Goal: Check status: Check status

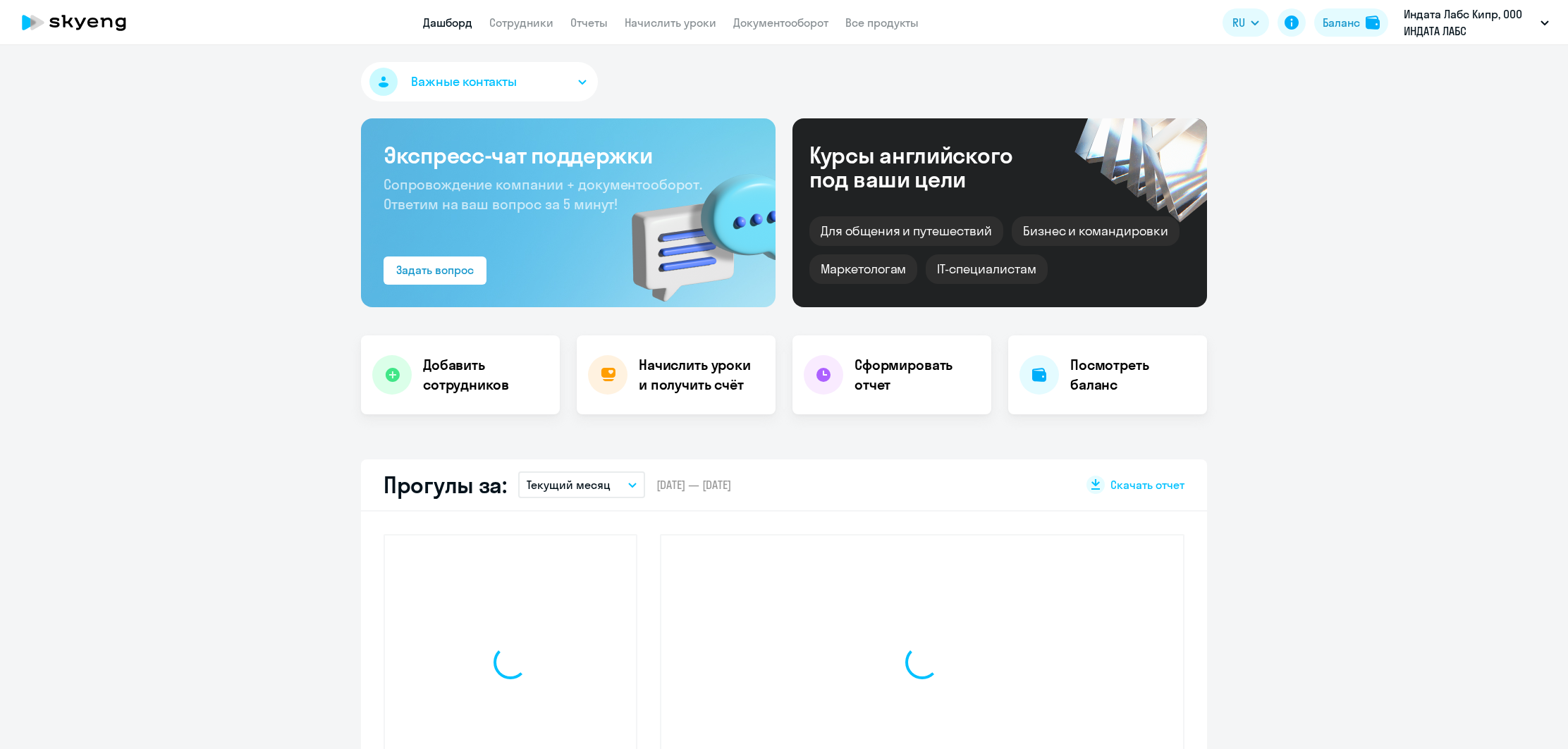
scroll to position [1, 0]
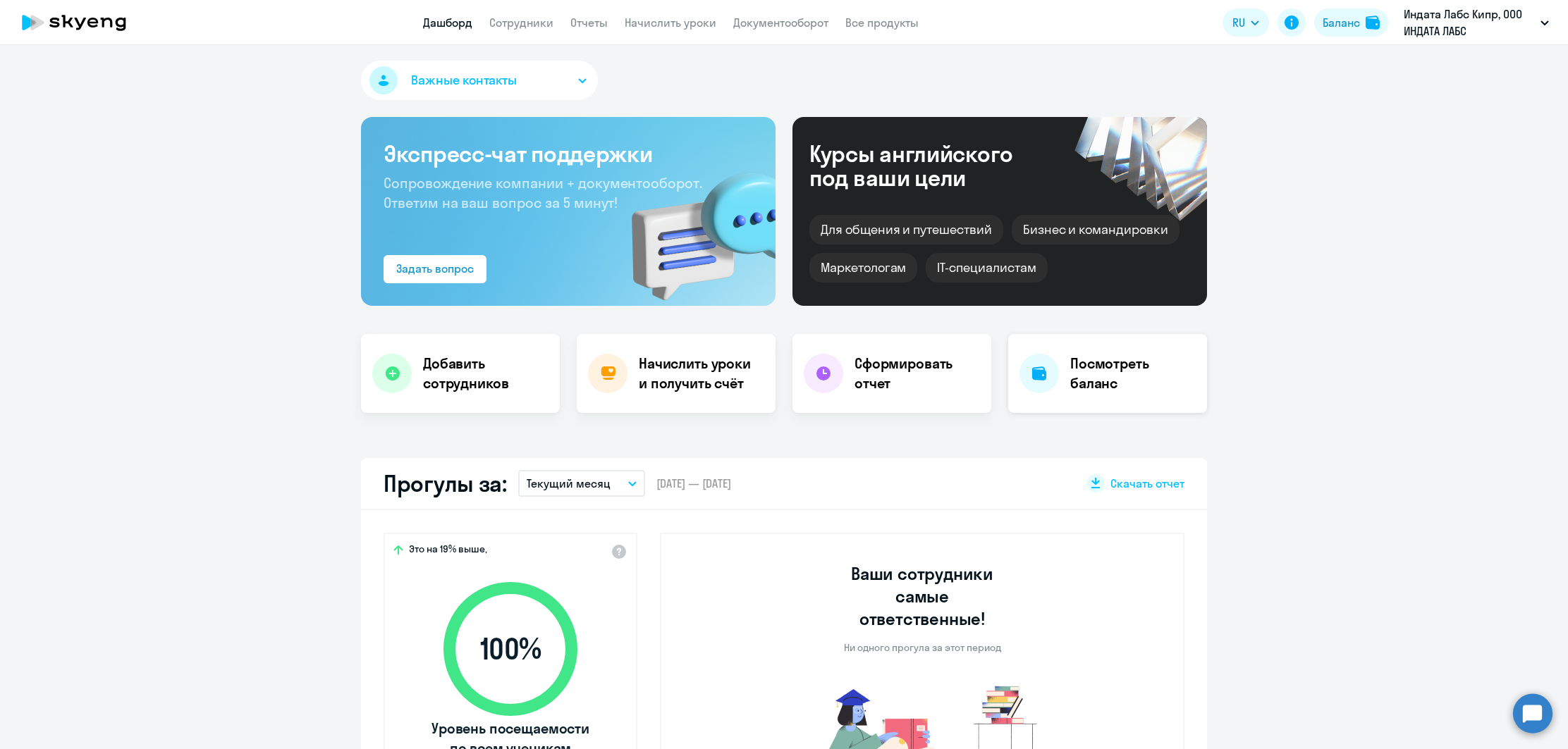
click at [1136, 387] on h4 "Посмотреть баланс" at bounding box center [1133, 373] width 126 height 39
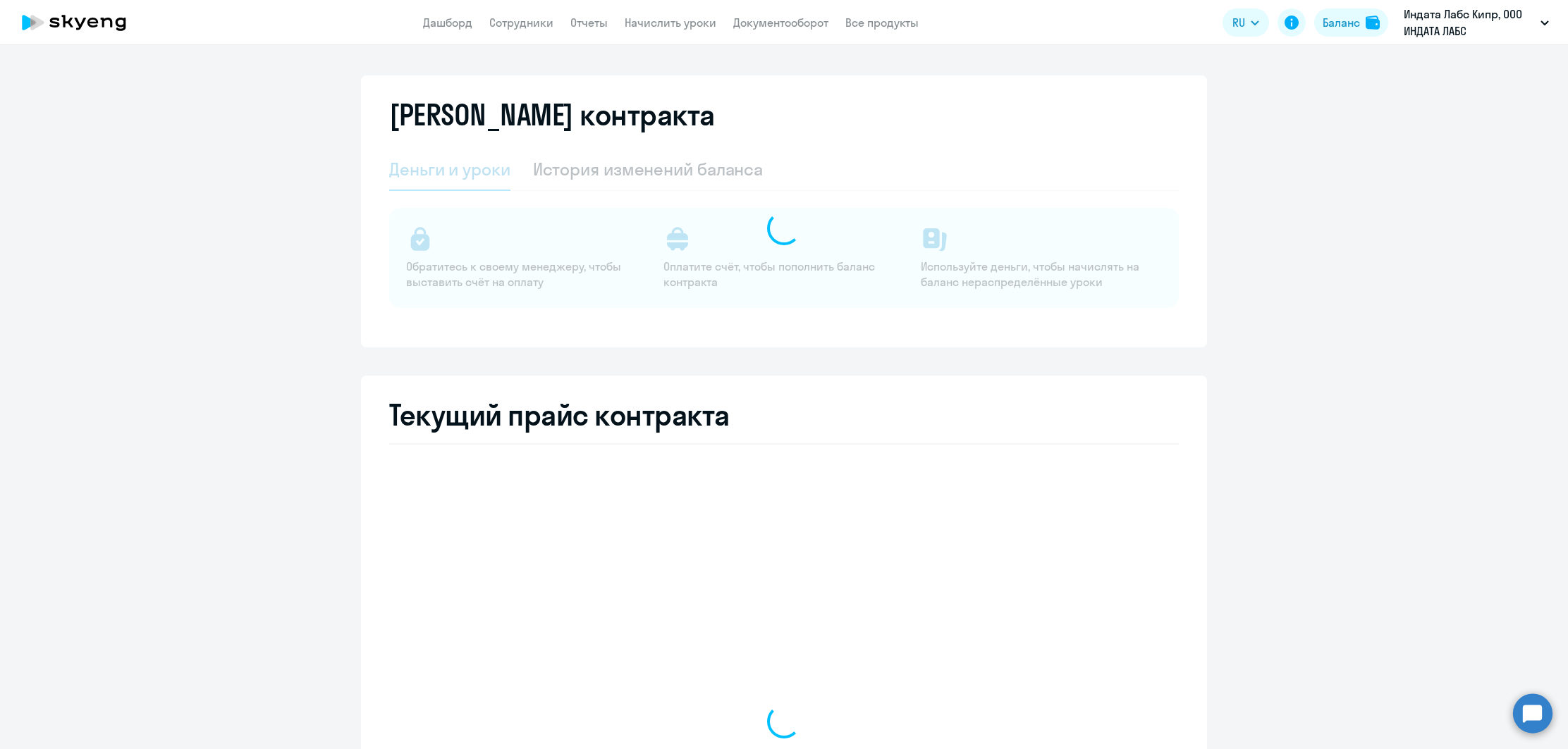
select select "english_adult_not_native_speaker"
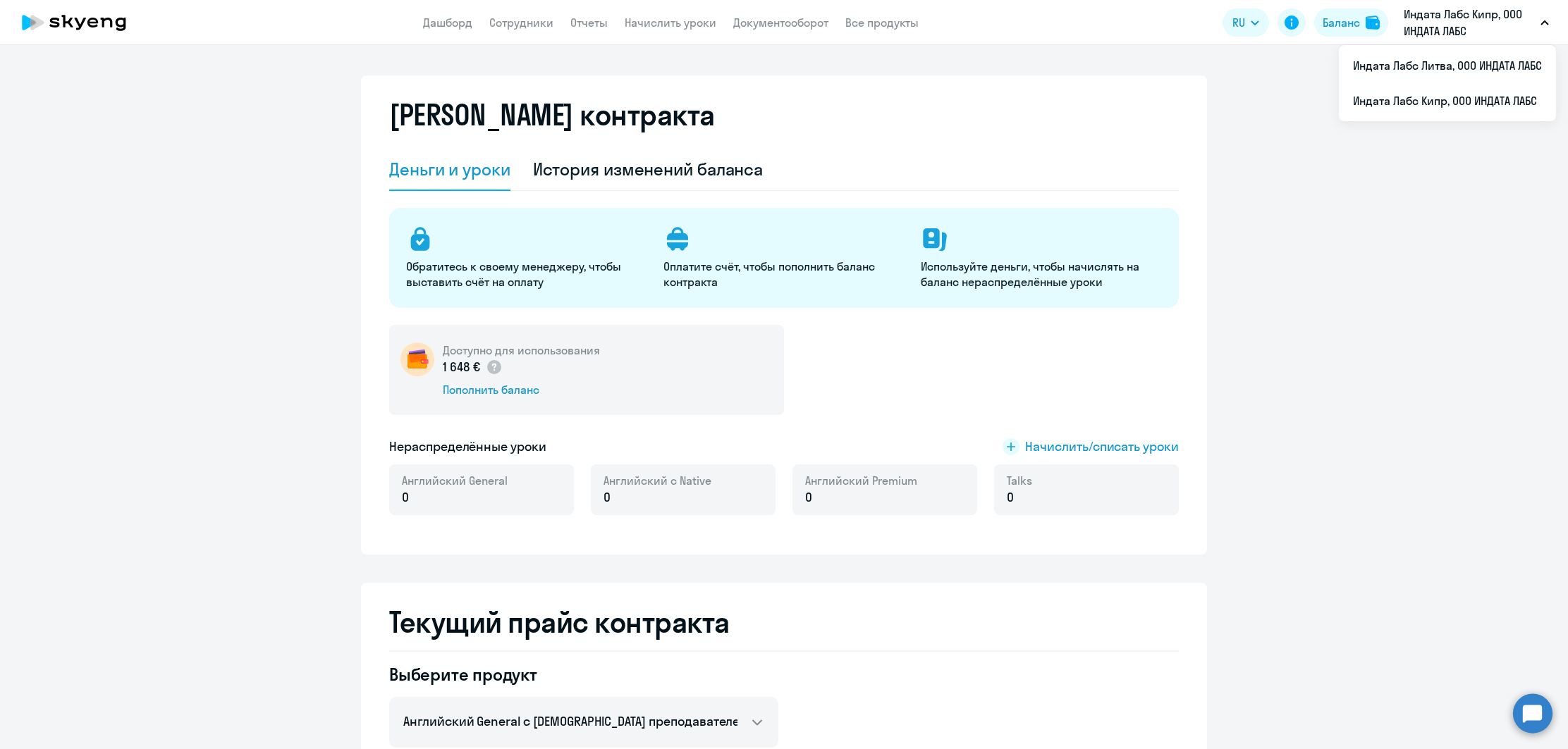
click at [1464, 23] on p "Индата Лабс Кипр, ООО ИНДАТА ЛАБС" at bounding box center [1470, 23] width 132 height 33
click at [1402, 77] on li "Индата Лабс Литва, ООО ИНДАТА ЛАБС" at bounding box center [1447, 66] width 217 height 35
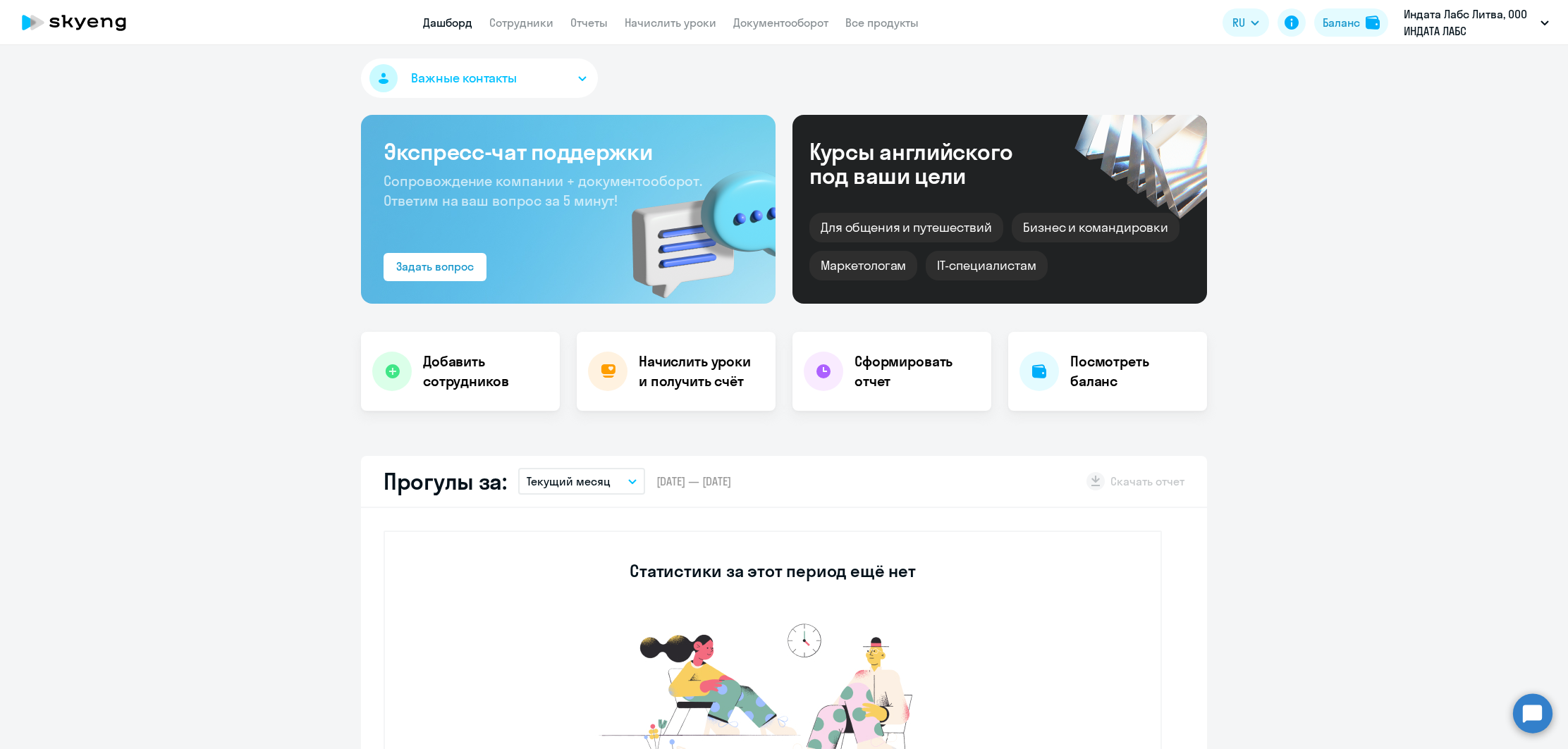
select select "30"
click at [1124, 376] on h4 "Посмотреть баланс" at bounding box center [1133, 371] width 126 height 39
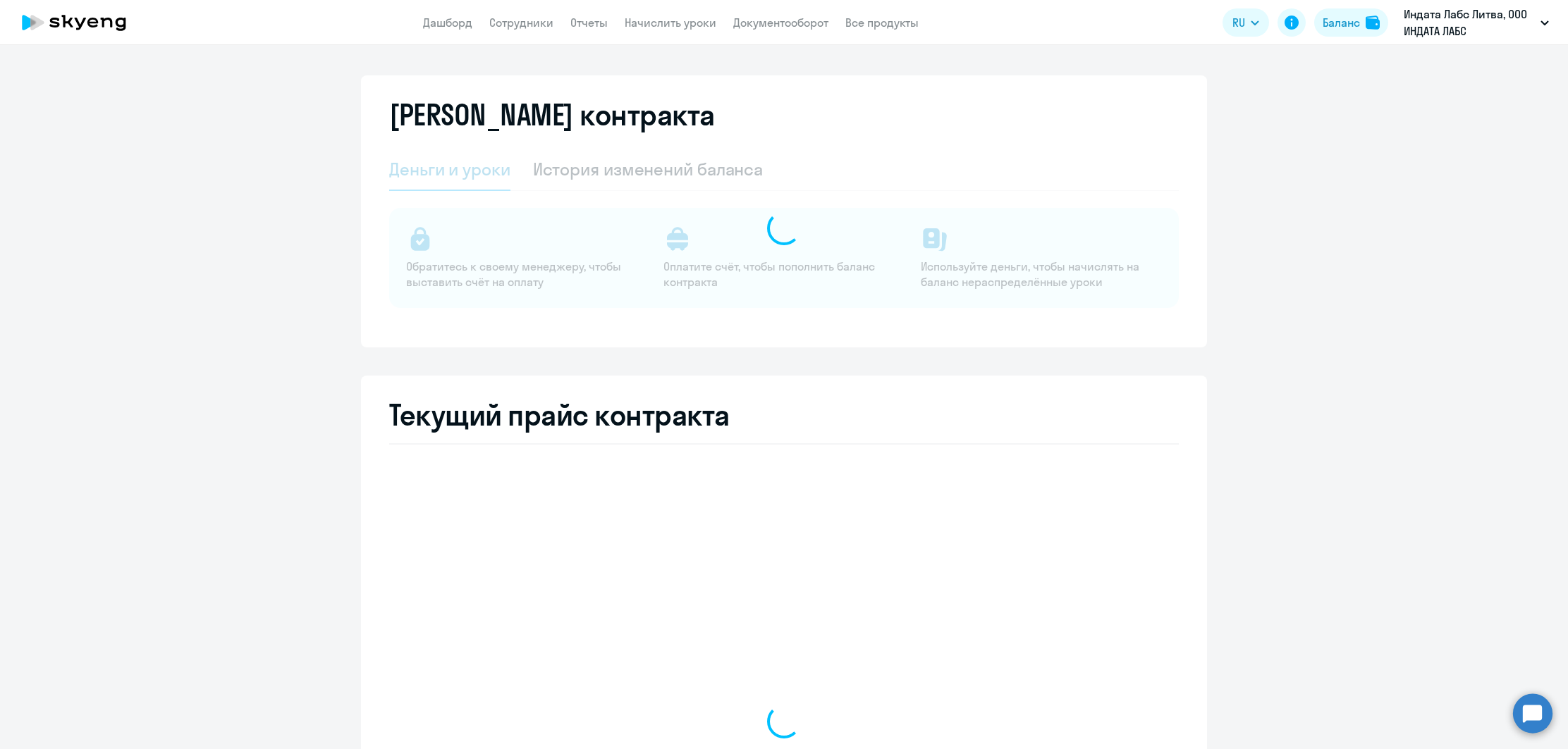
select select "english_adult_not_native_speaker"
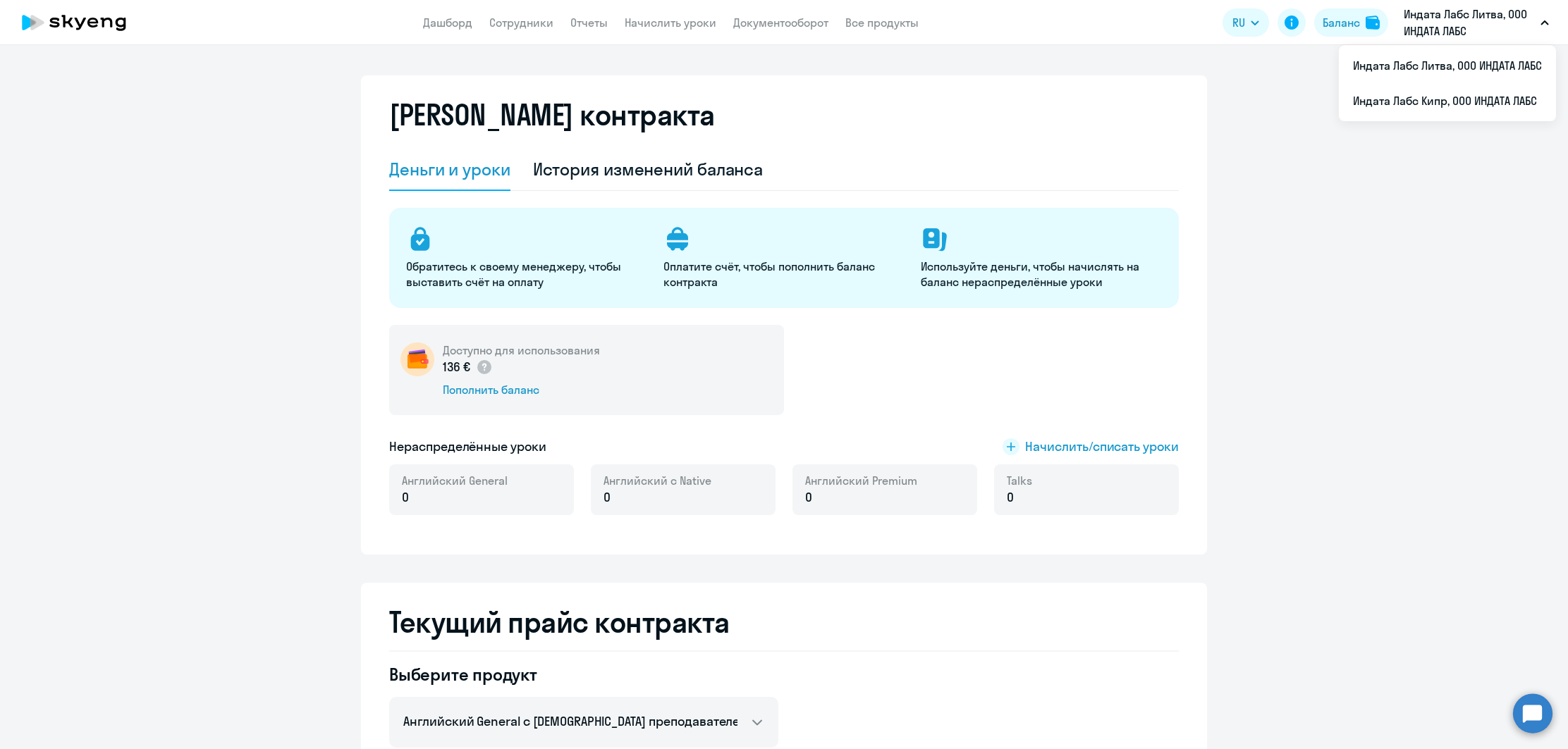
click at [1457, 24] on p "Индата Лабс Литва, ООО ИНДАТА ЛАБС" at bounding box center [1470, 23] width 132 height 33
click at [1433, 92] on li "Индата Лабс Кипр, ООО ИНДАТА ЛАБС" at bounding box center [1447, 101] width 217 height 35
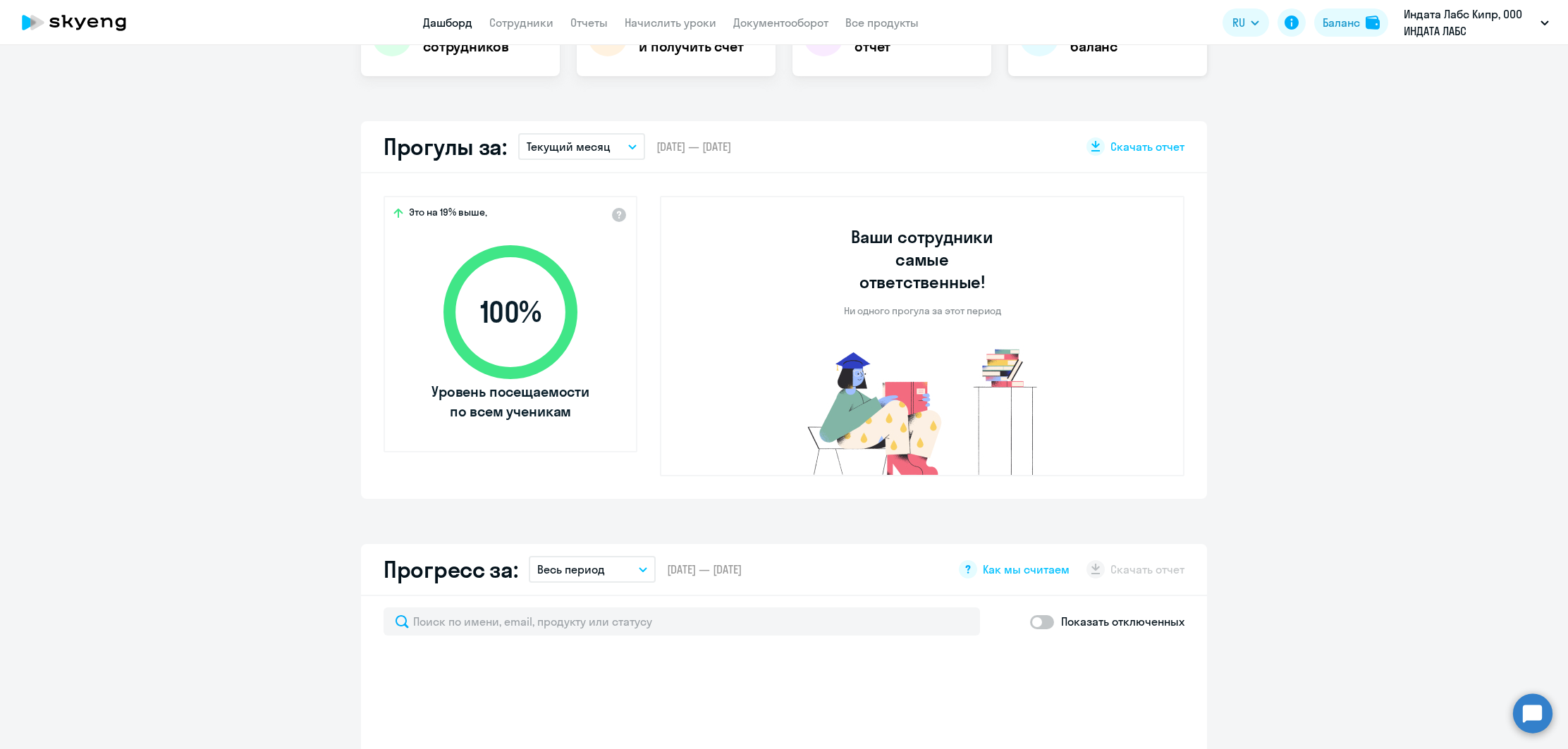
select select "30"
click at [1093, 64] on div "Посмотреть баланс" at bounding box center [1108, 36] width 199 height 79
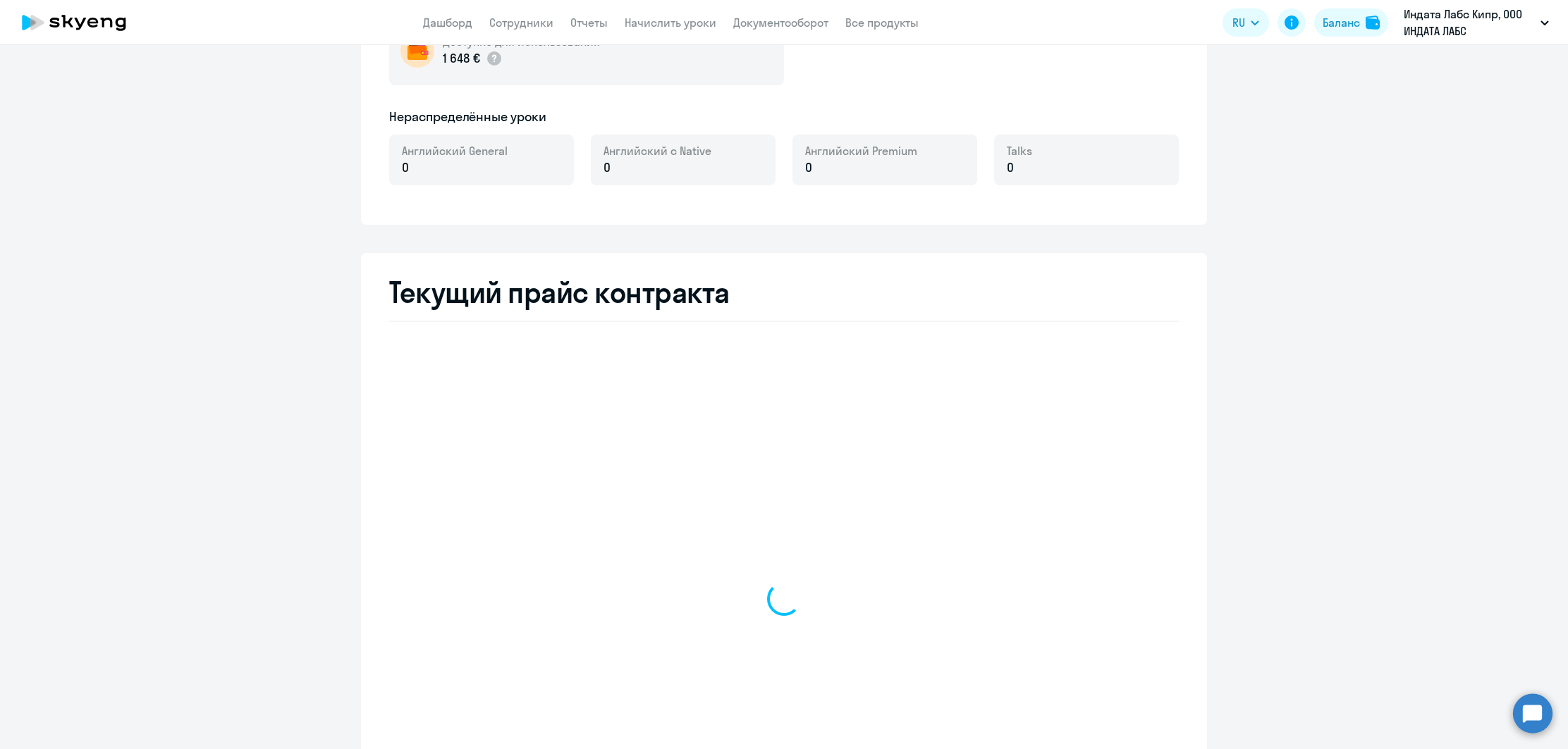
scroll to position [519, 0]
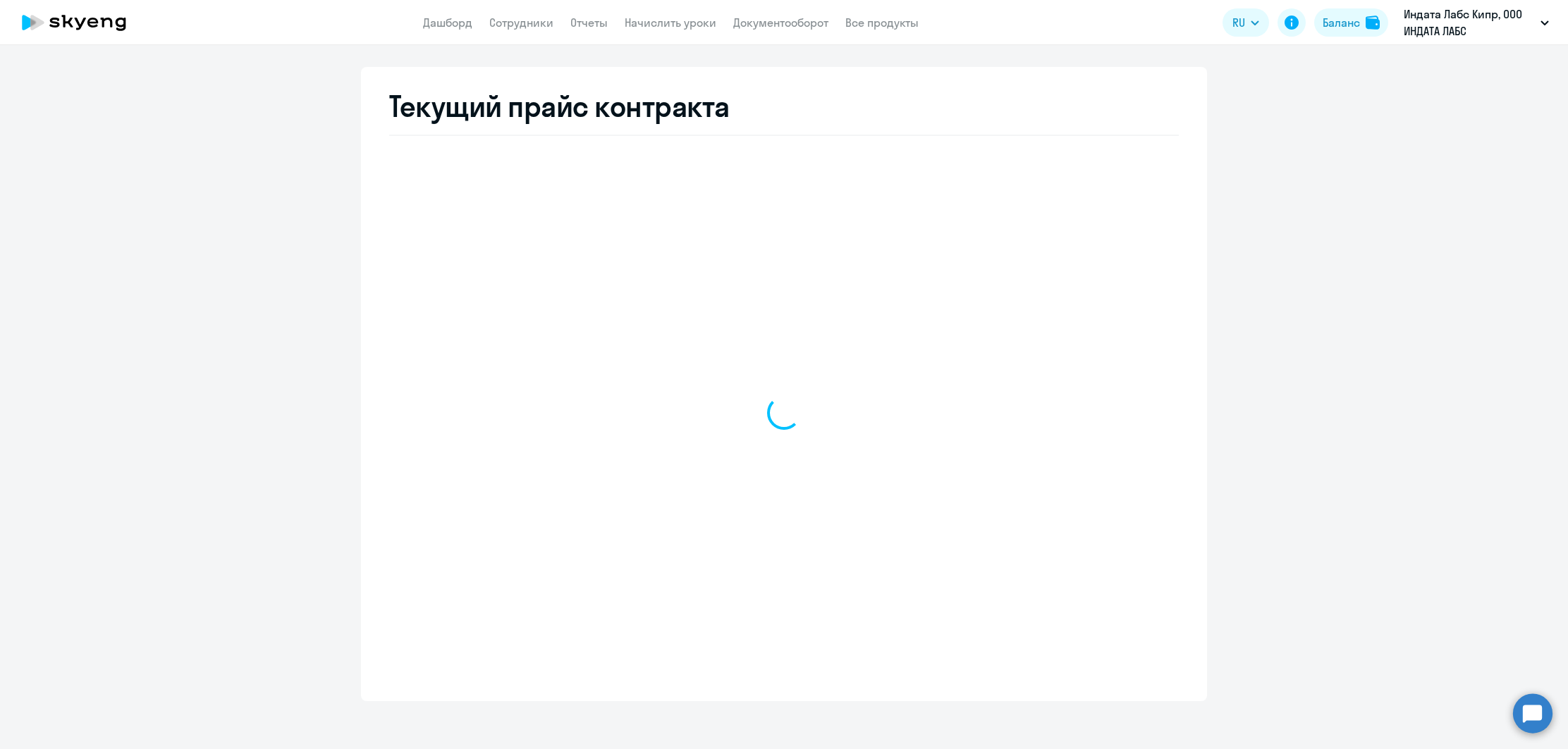
select select "english_adult_not_native_speaker"
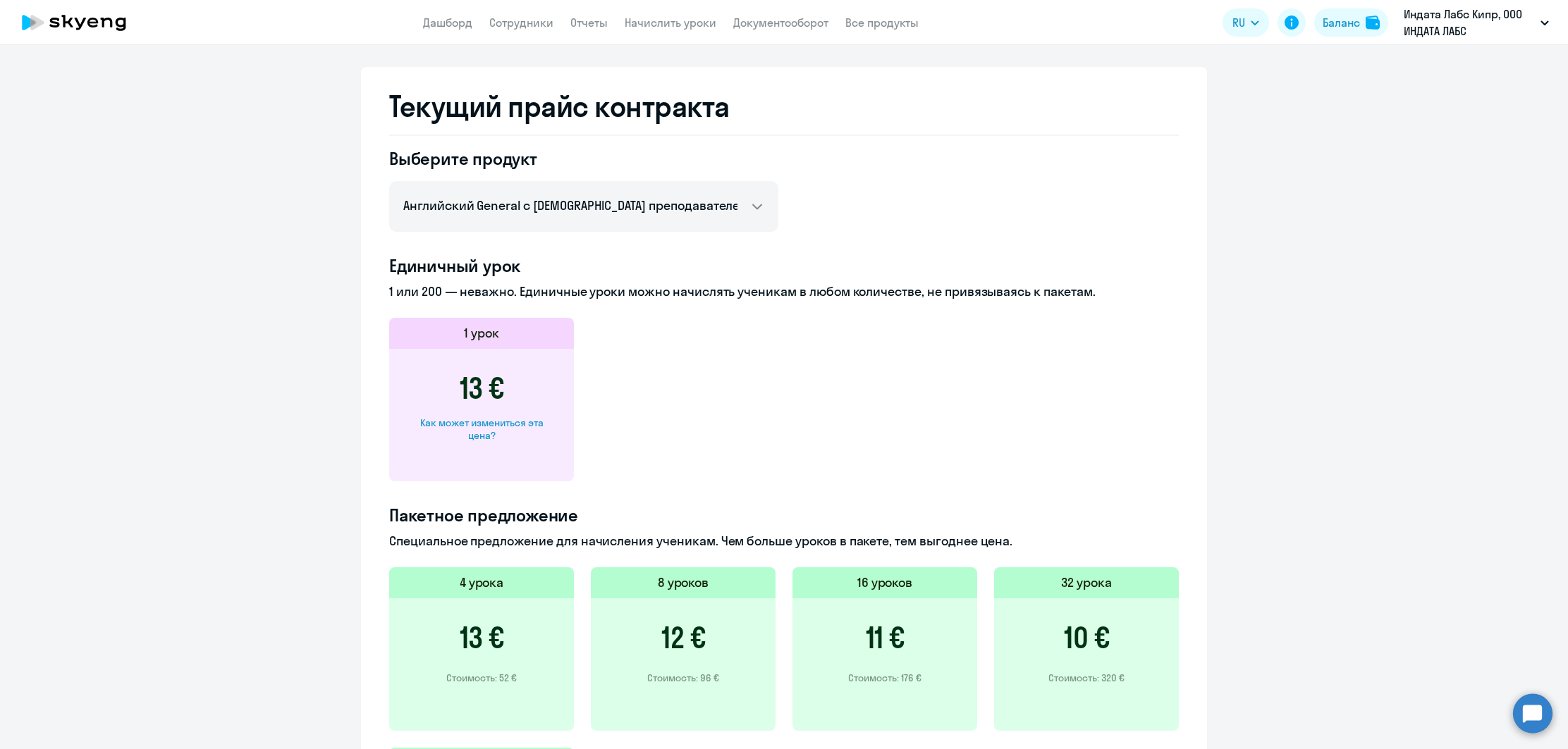
scroll to position [0, 0]
